Goal: Task Accomplishment & Management: Manage account settings

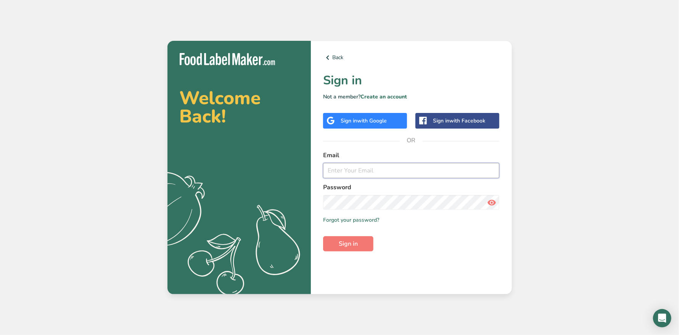
type input "[PERSON_NAME][EMAIL_ADDRESS][DOMAIN_NAME]"
click at [491, 205] on icon at bounding box center [491, 203] width 9 height 14
click at [342, 245] on span "Sign in" at bounding box center [348, 243] width 19 height 9
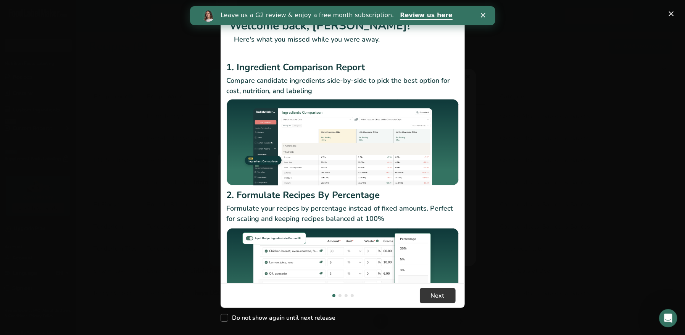
click at [481, 15] on icon "Close" at bounding box center [482, 15] width 5 height 5
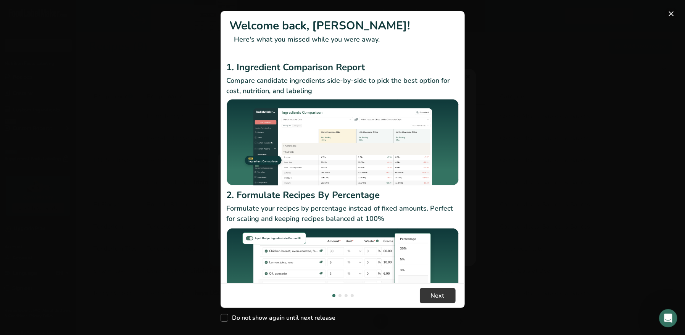
click at [670, 18] on button "New Features" at bounding box center [671, 14] width 12 height 12
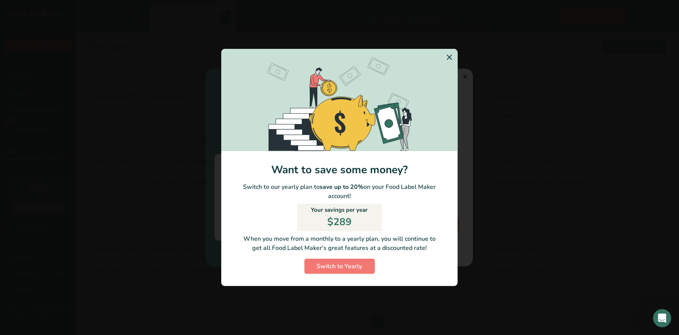
click at [448, 58] on icon "Switch to Yearly Modal" at bounding box center [449, 57] width 9 height 14
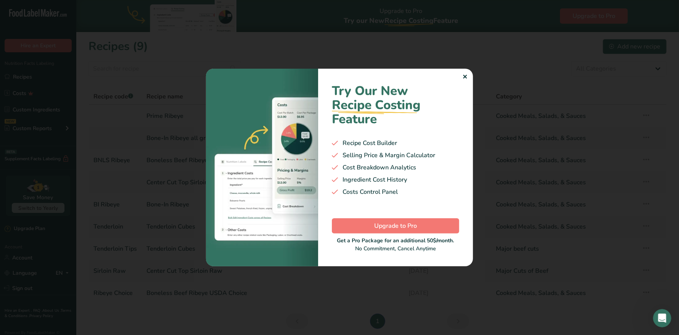
click at [463, 74] on div "✕" at bounding box center [464, 76] width 5 height 9
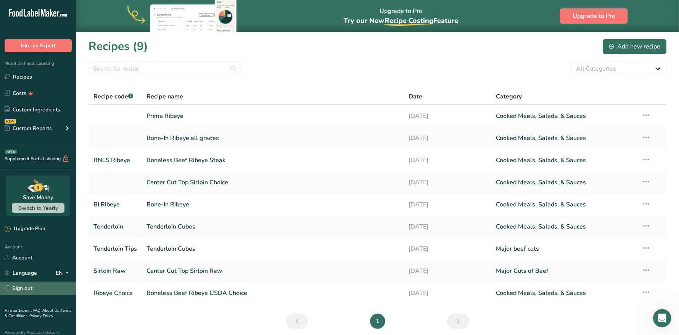
click at [20, 286] on link "Sign out" at bounding box center [38, 288] width 76 height 13
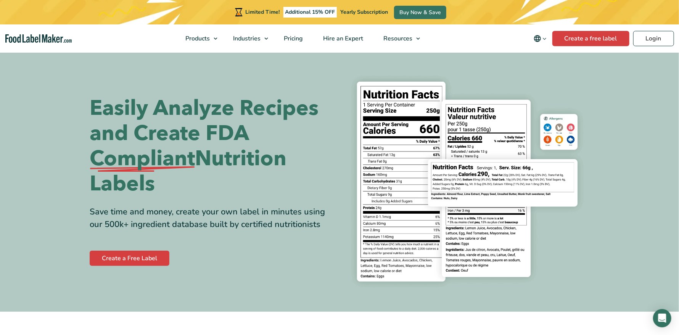
click at [647, 250] on section "Easily Analyze Recipes and Create FDA Compliant Nutrition Labels Save time and …" at bounding box center [339, 182] width 679 height 260
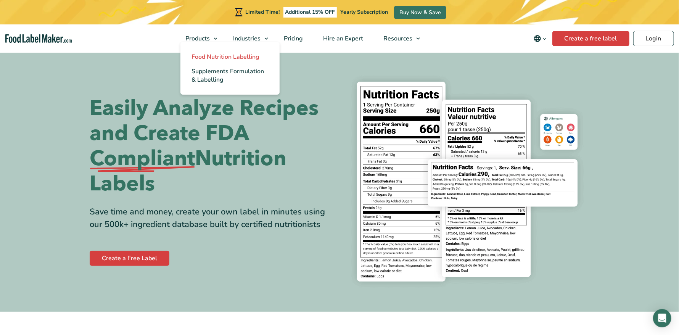
click at [203, 54] on span "Food Nutrition Labelling" at bounding box center [226, 57] width 68 height 8
